Goal: Transaction & Acquisition: Purchase product/service

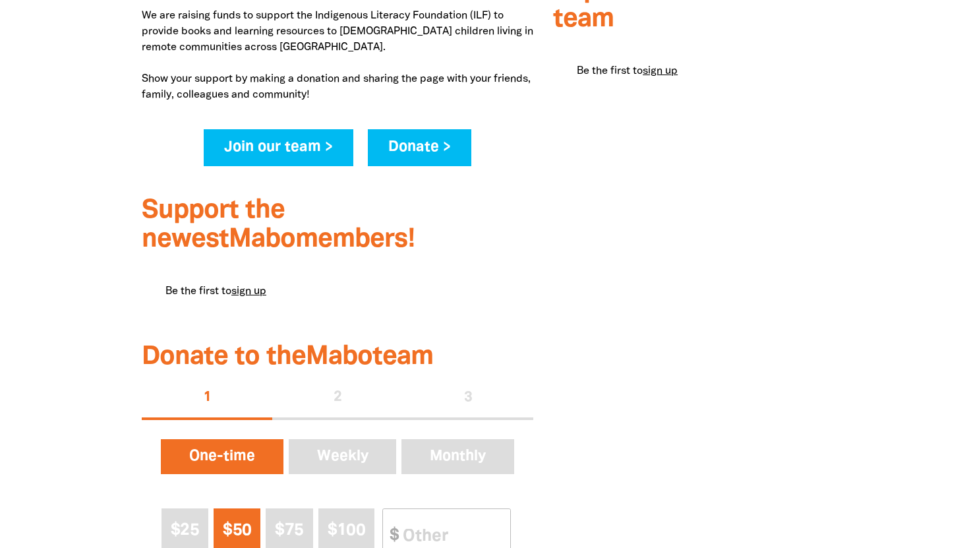
scroll to position [721, 0]
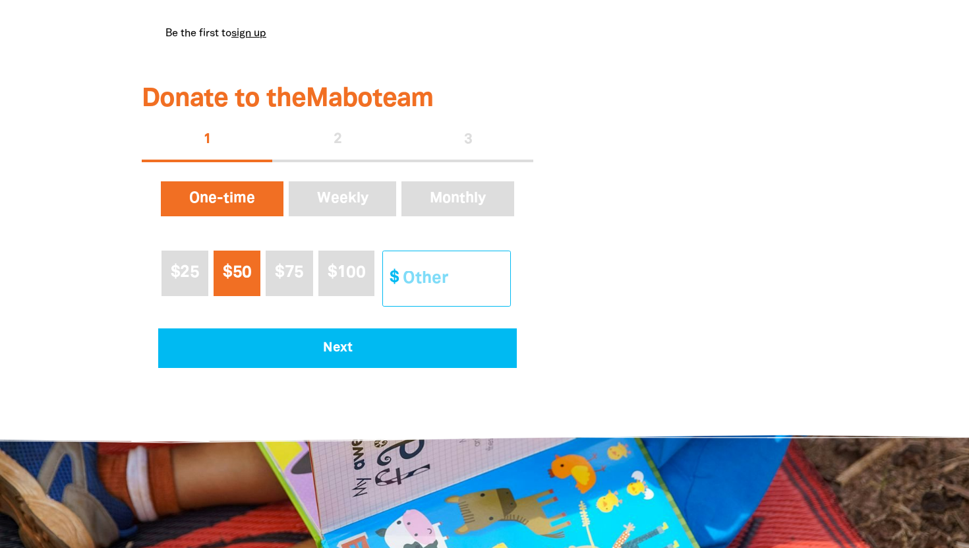
click at [409, 291] on input "Other Amount" at bounding box center [452, 278] width 117 height 55
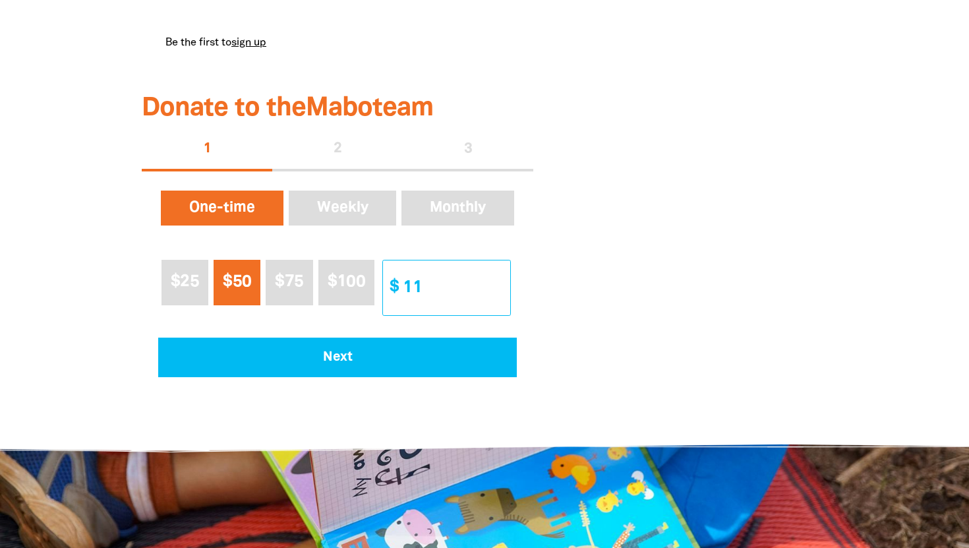
scroll to position [709, 0]
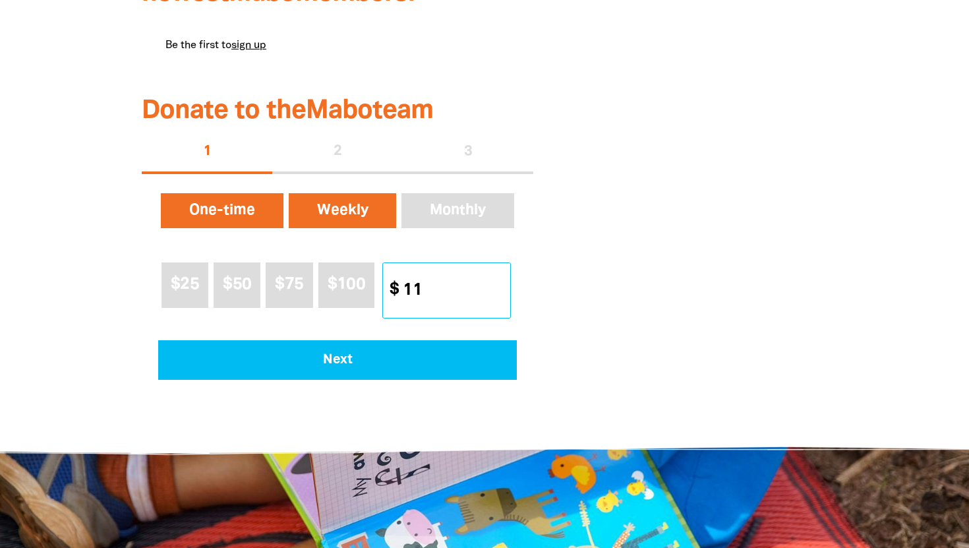
type input "1"
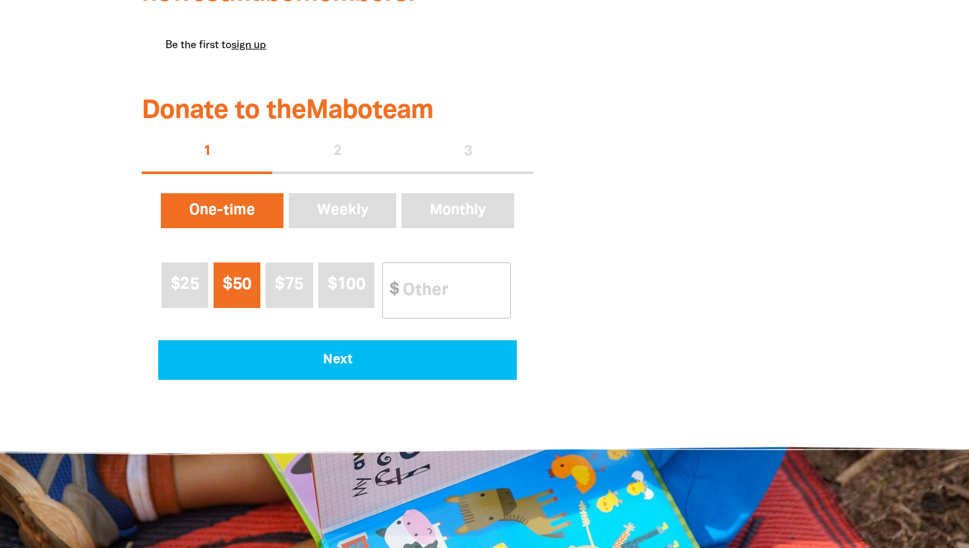
click at [233, 287] on span "$50" at bounding box center [237, 284] width 28 height 15
click at [201, 283] on button "$25" at bounding box center [185, 284] width 47 height 45
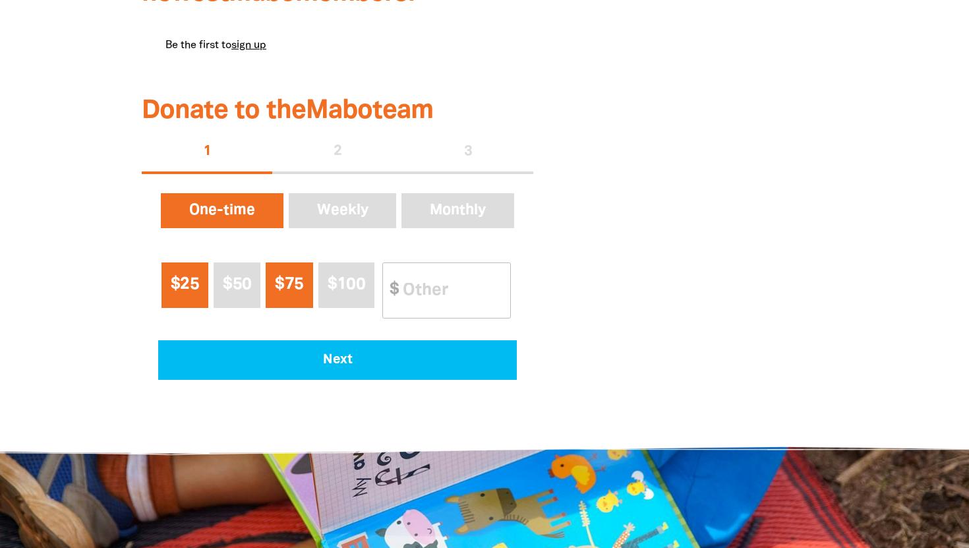
click at [311, 283] on button "$75" at bounding box center [289, 284] width 47 height 45
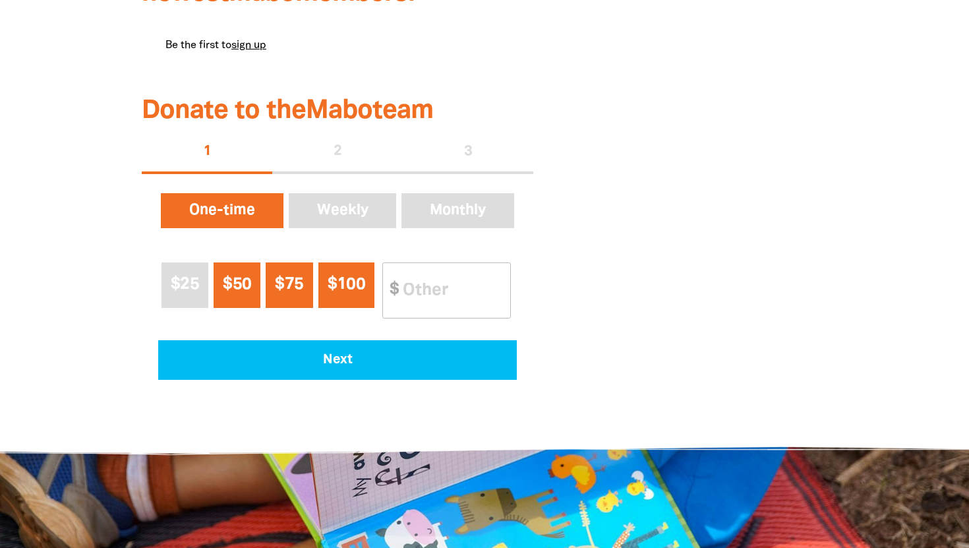
drag, startPoint x: 351, startPoint y: 283, endPoint x: 219, endPoint y: 287, distance: 132.6
click at [219, 287] on div "$25 $50 $75 $100 Other Amount $" at bounding box center [337, 290] width 359 height 67
click at [219, 287] on button "$50" at bounding box center [237, 284] width 47 height 45
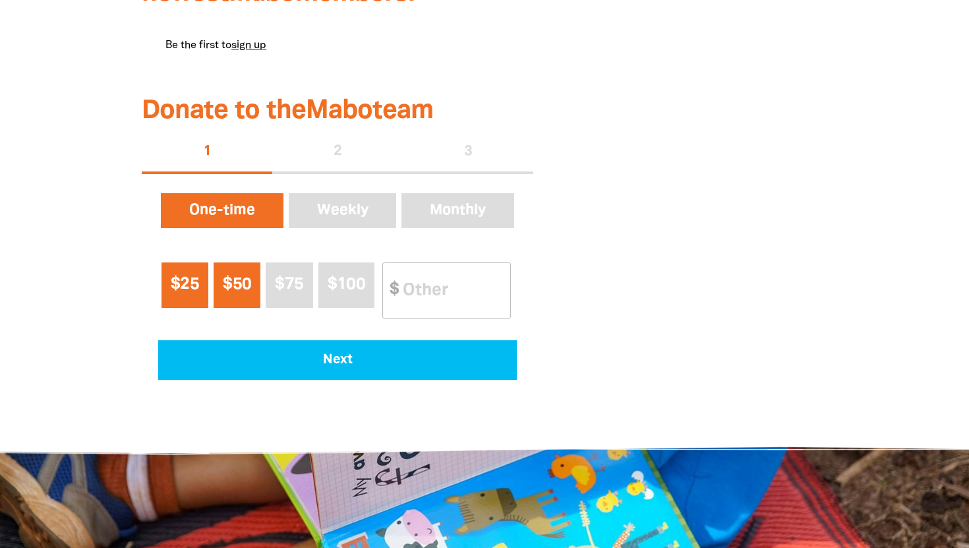
click at [201, 287] on button "$25" at bounding box center [185, 284] width 47 height 45
click at [247, 287] on span "$50" at bounding box center [237, 284] width 28 height 15
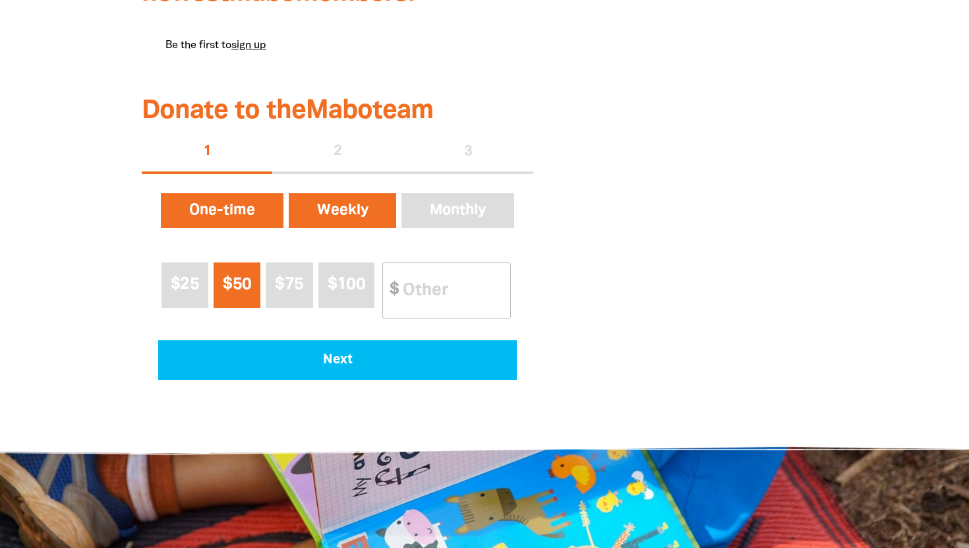
click at [318, 207] on button "Weekly" at bounding box center [342, 211] width 113 height 41
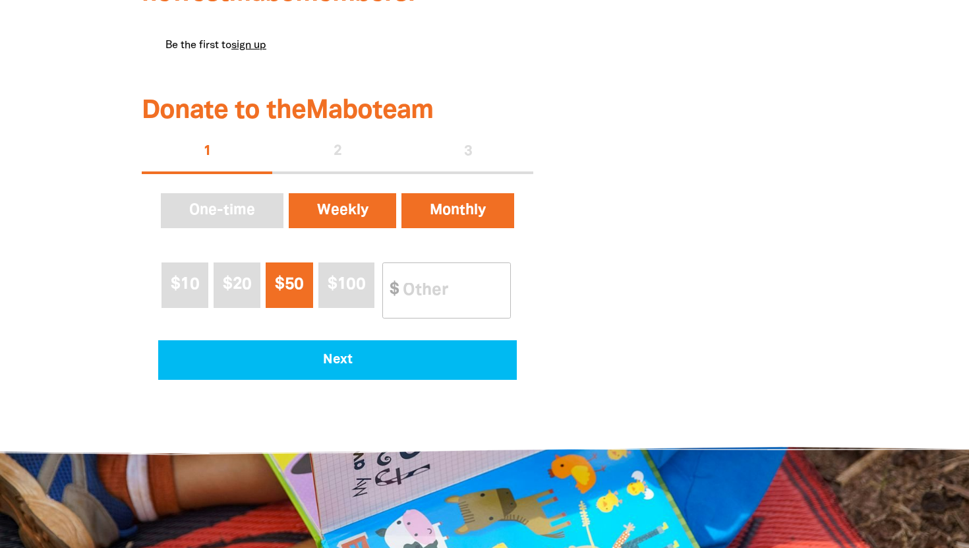
click at [473, 212] on button "Monthly" at bounding box center [458, 211] width 118 height 41
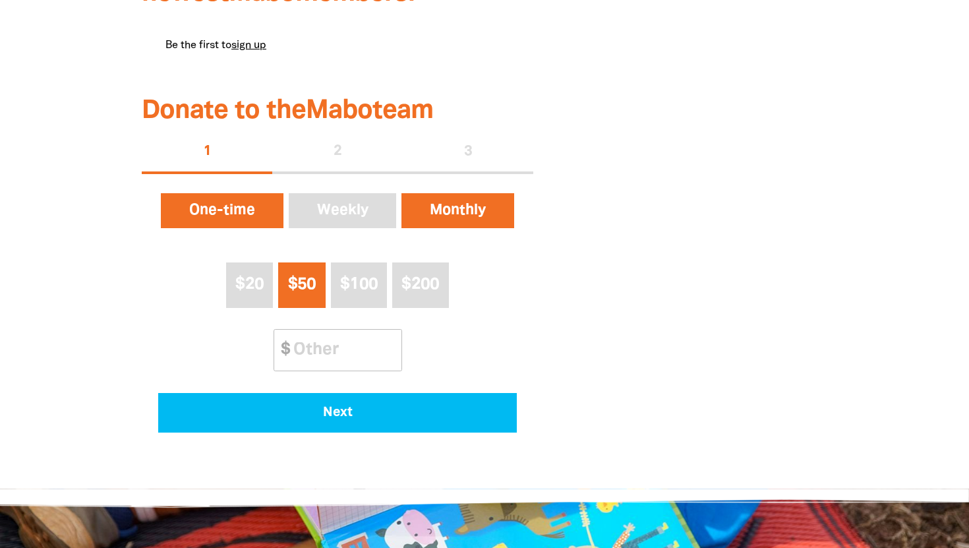
click at [249, 204] on button "One-time" at bounding box center [222, 211] width 128 height 41
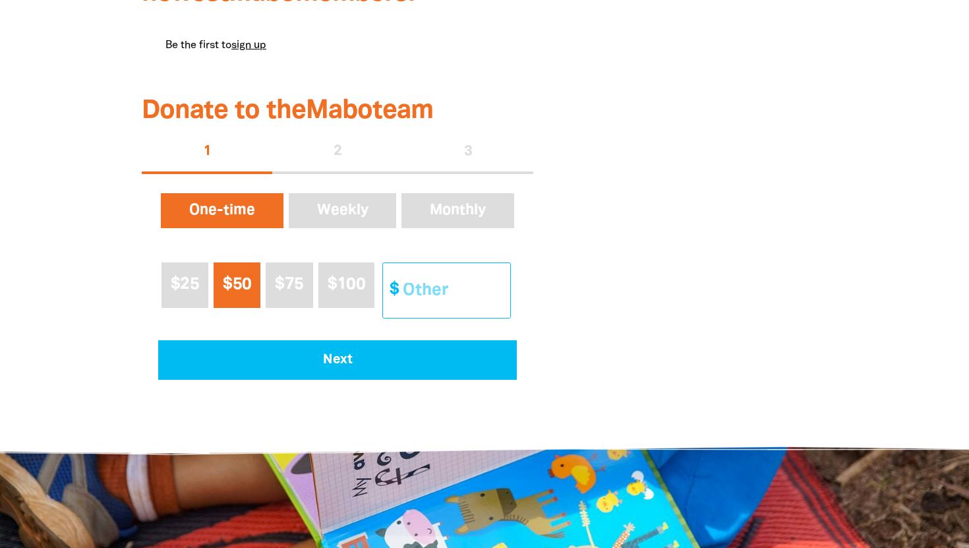
click at [421, 287] on input "Other Amount" at bounding box center [452, 290] width 117 height 55
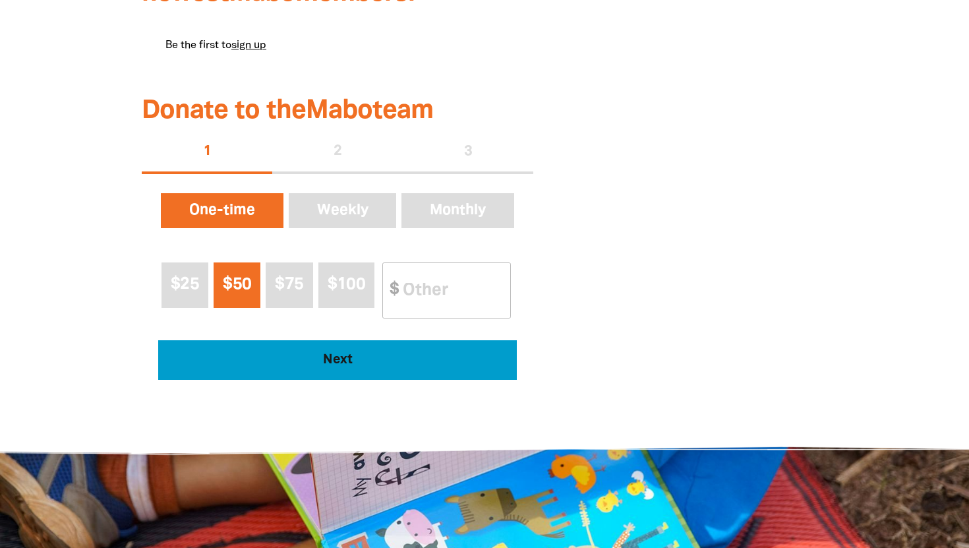
click at [371, 359] on span "Next" at bounding box center [338, 359] width 322 height 13
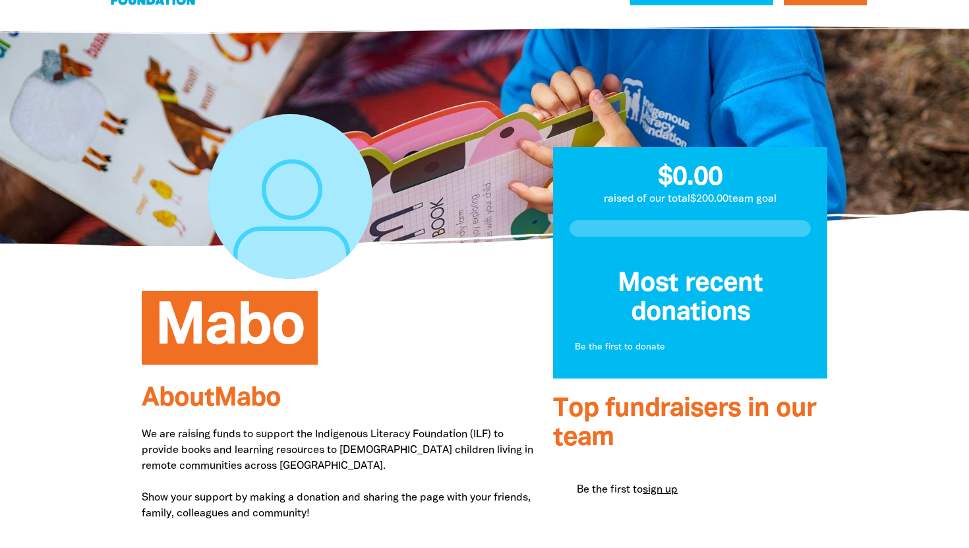
scroll to position [0, 0]
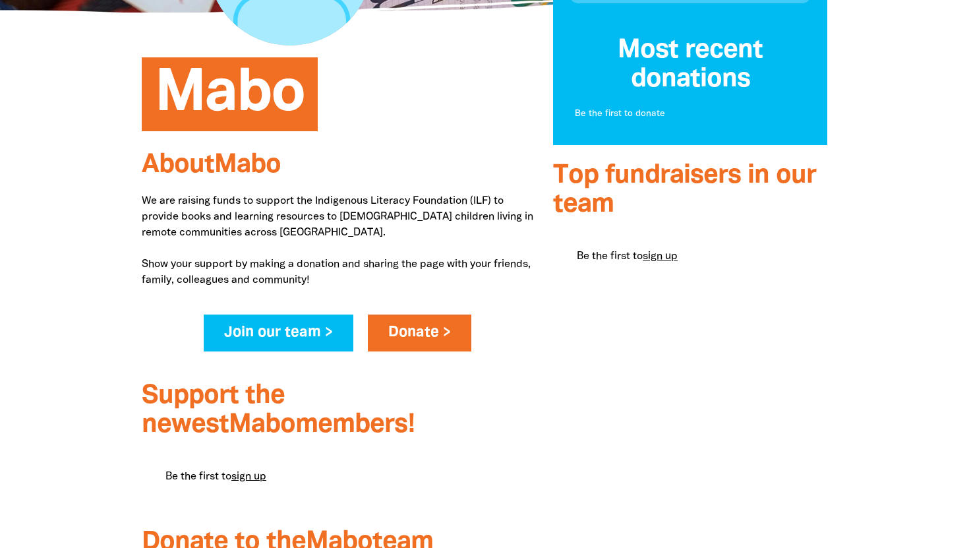
scroll to position [297, 0]
